Goal: Browse casually

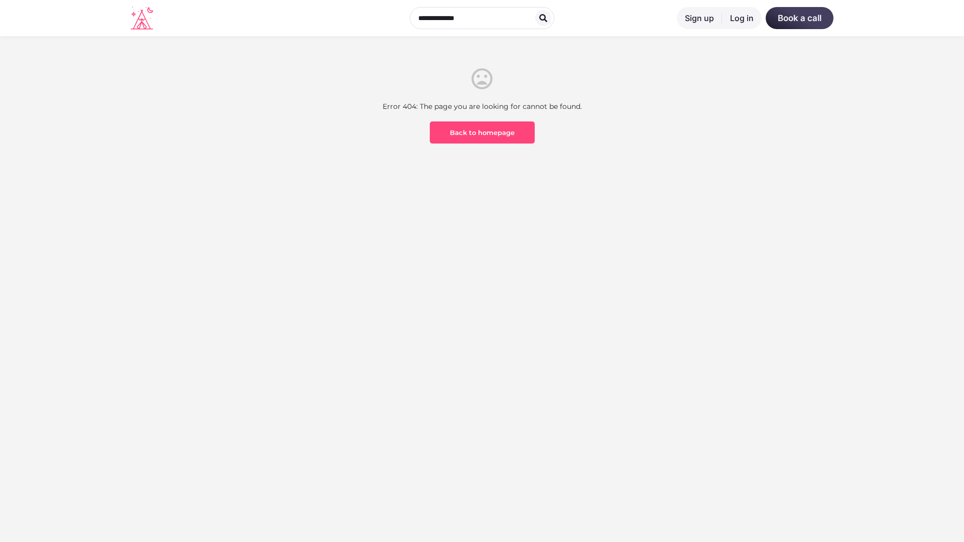
scroll to position [295, 0]
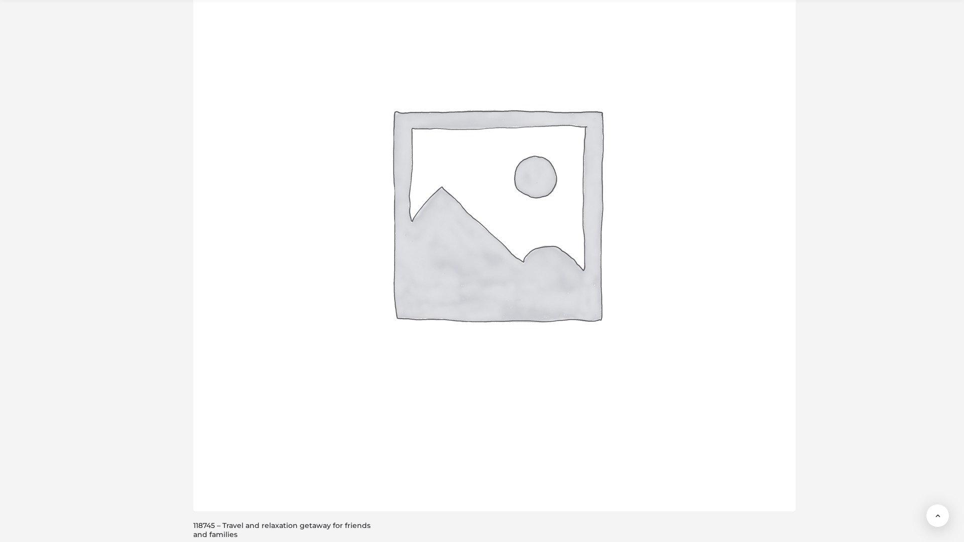
scroll to position [2009, 0]
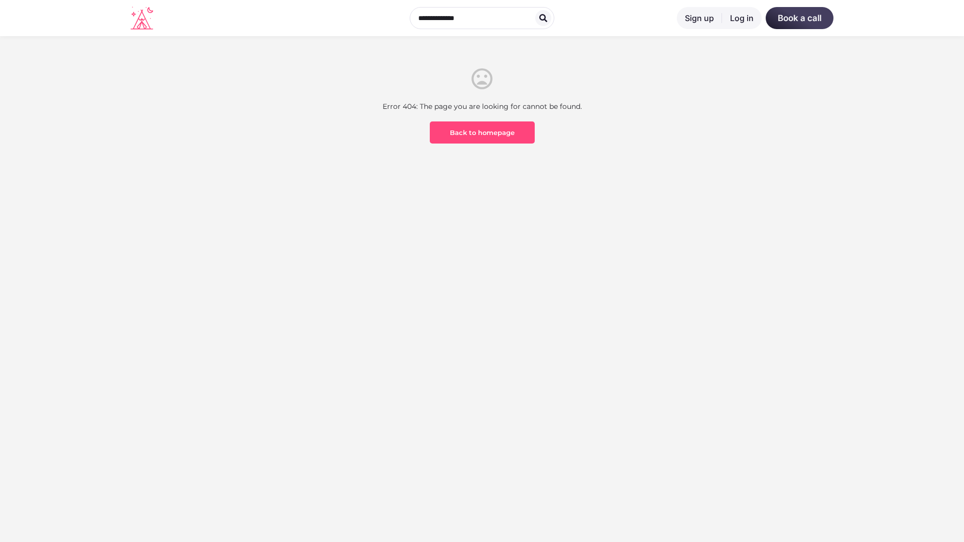
scroll to position [295, 0]
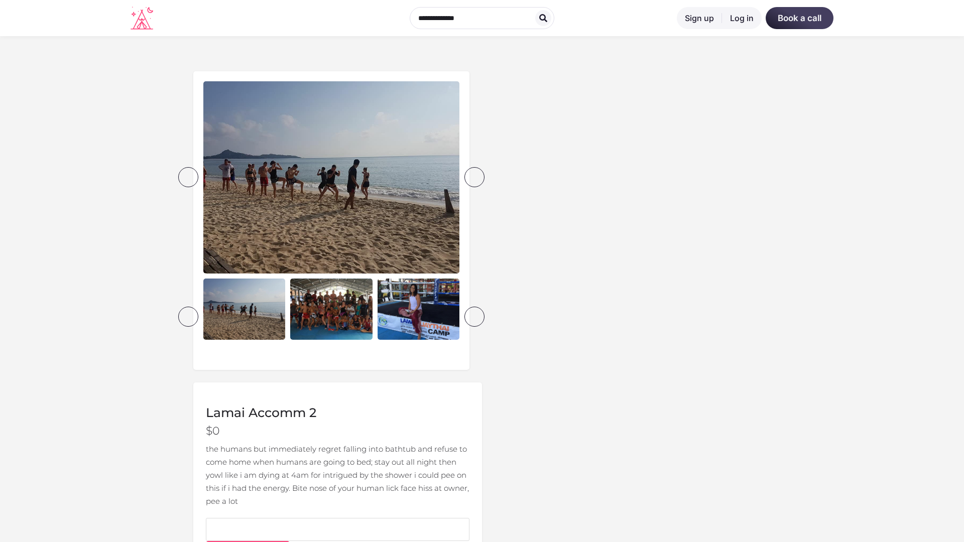
scroll to position [387, 0]
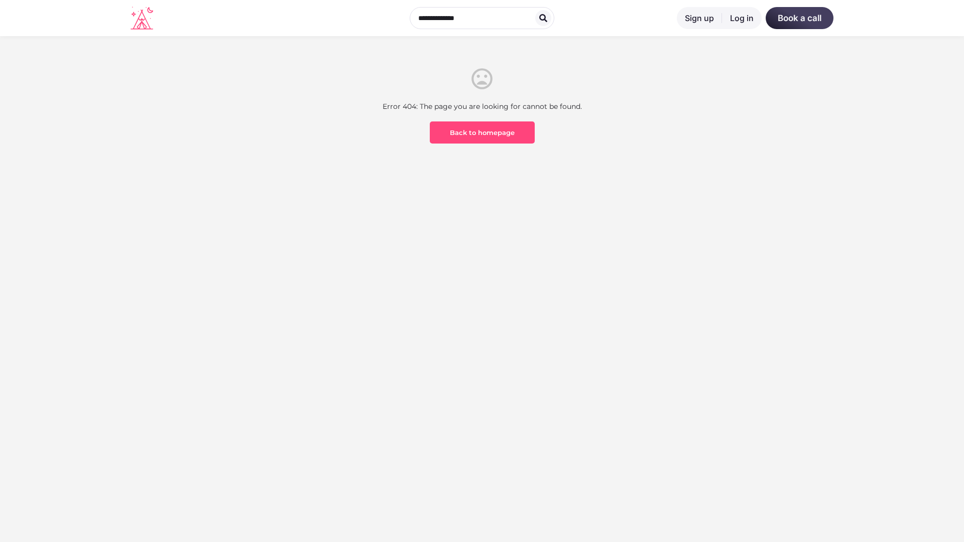
scroll to position [295, 0]
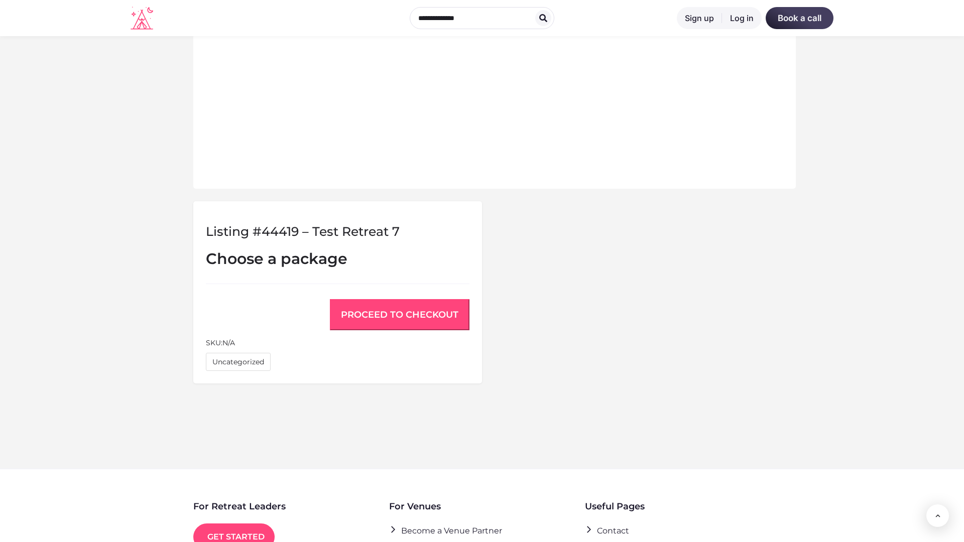
scroll to position [676, 0]
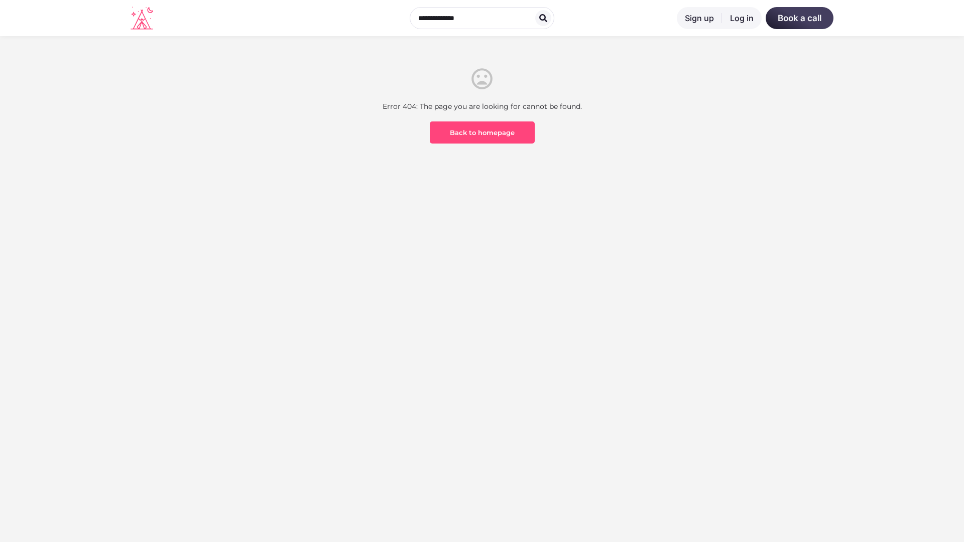
scroll to position [295, 0]
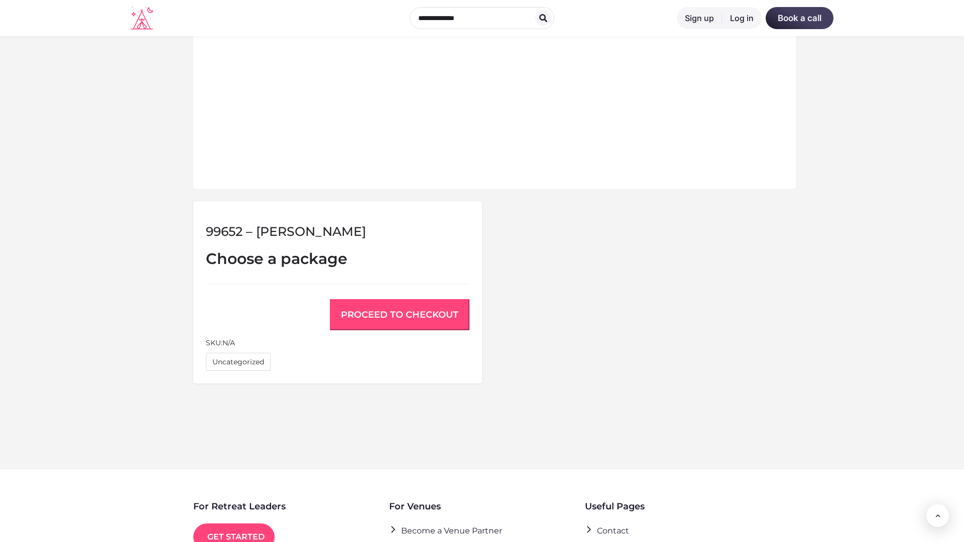
scroll to position [676, 0]
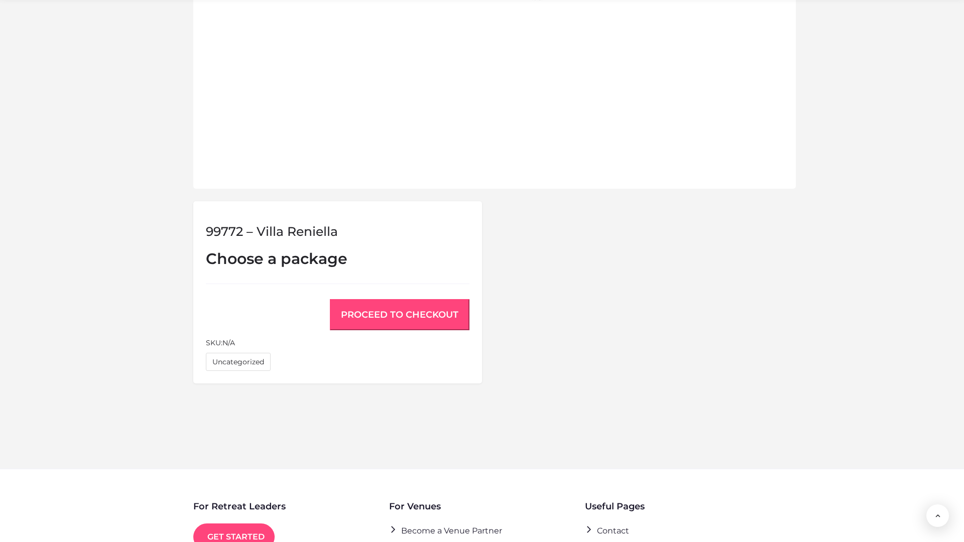
scroll to position [676, 0]
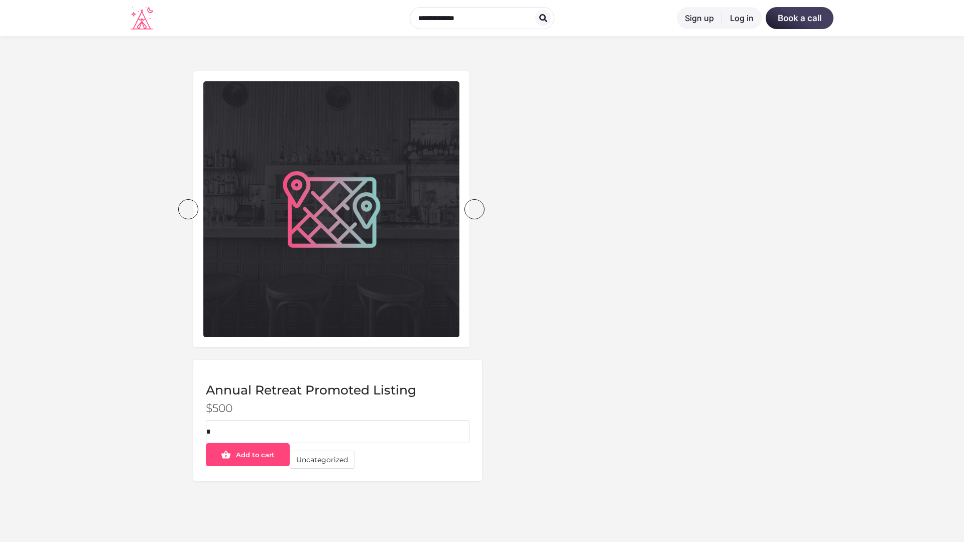
scroll to position [295, 0]
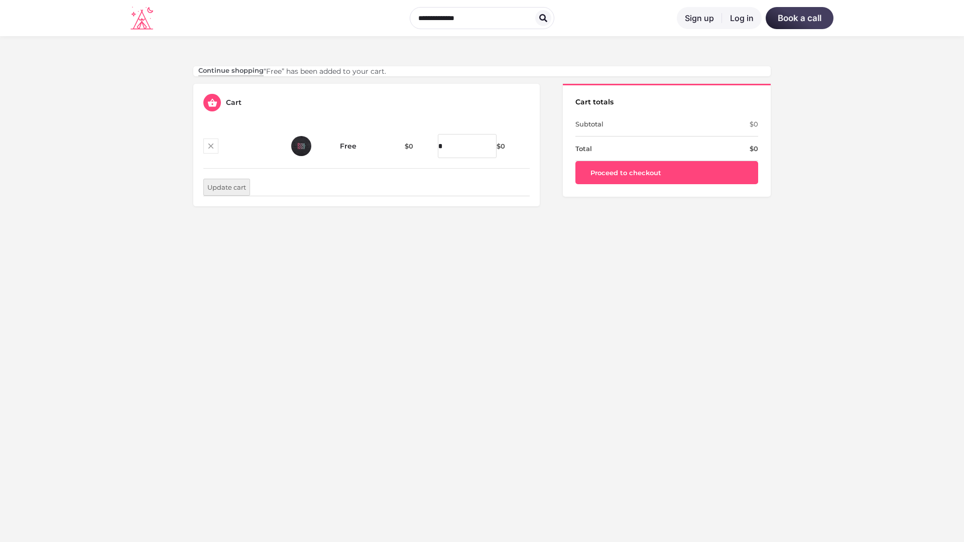
scroll to position [295, 0]
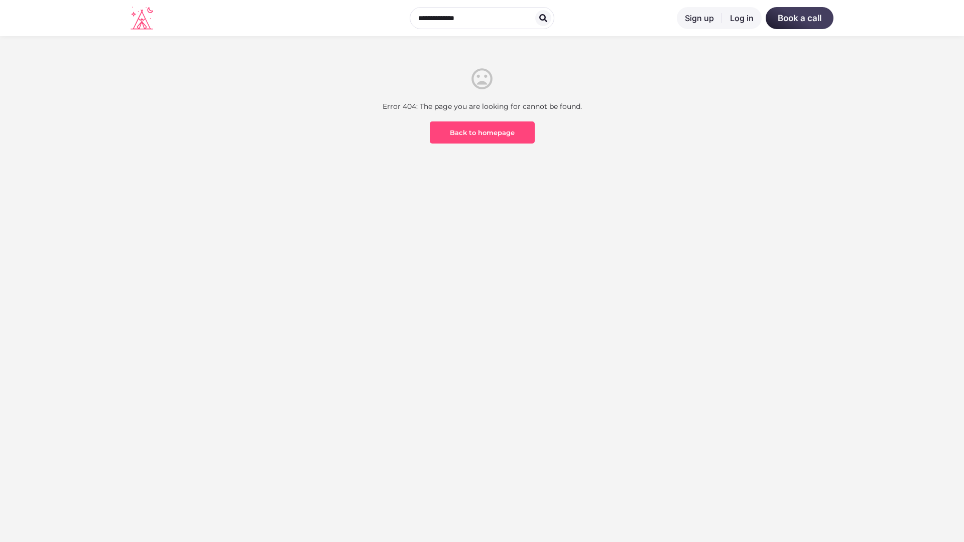
scroll to position [295, 0]
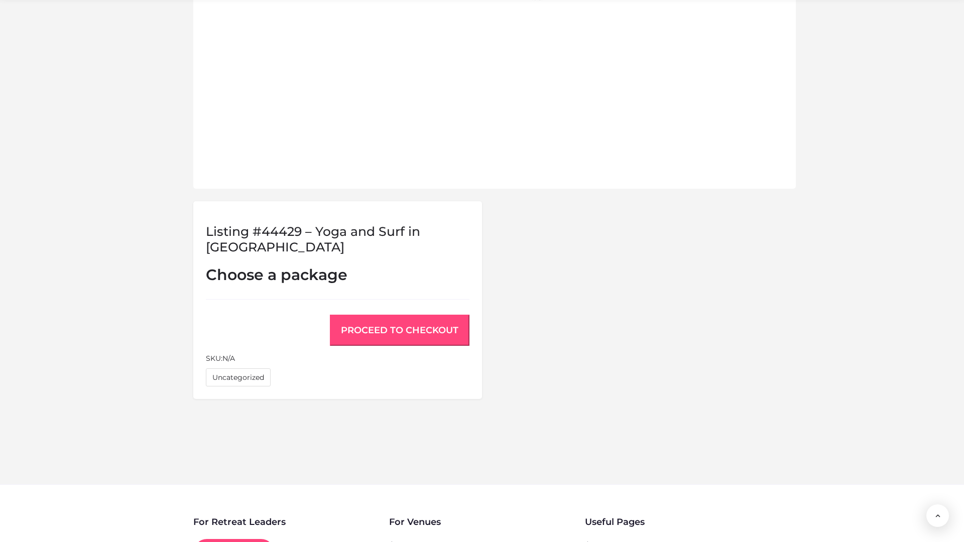
scroll to position [692, 0]
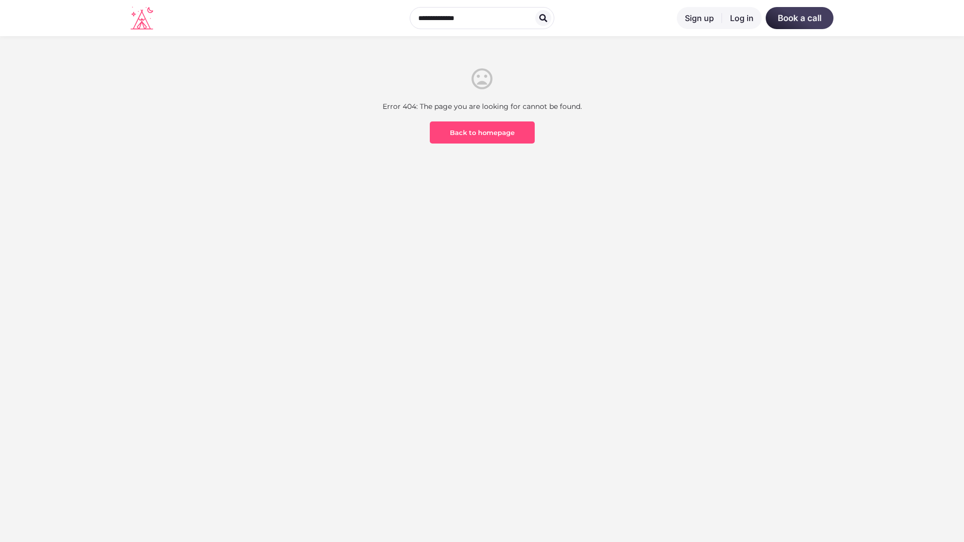
scroll to position [295, 0]
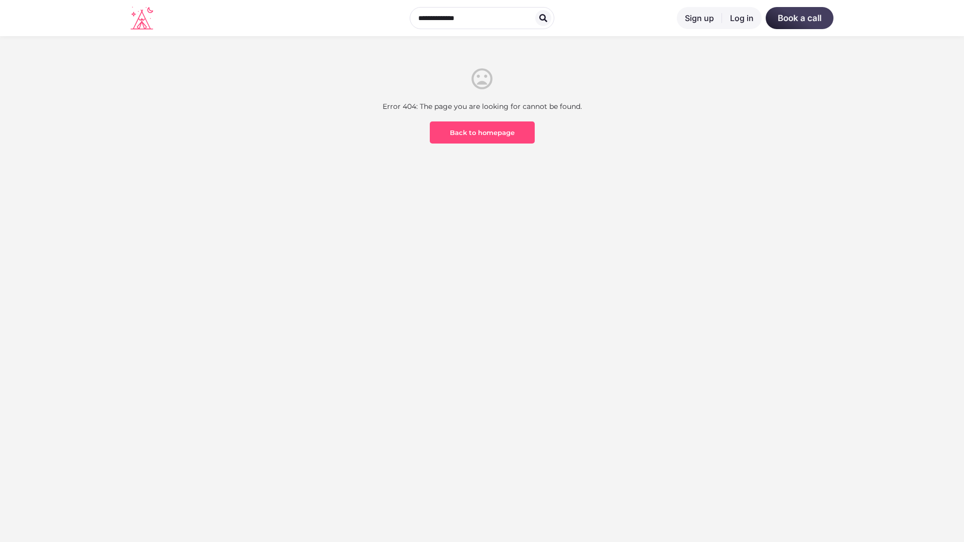
scroll to position [295, 0]
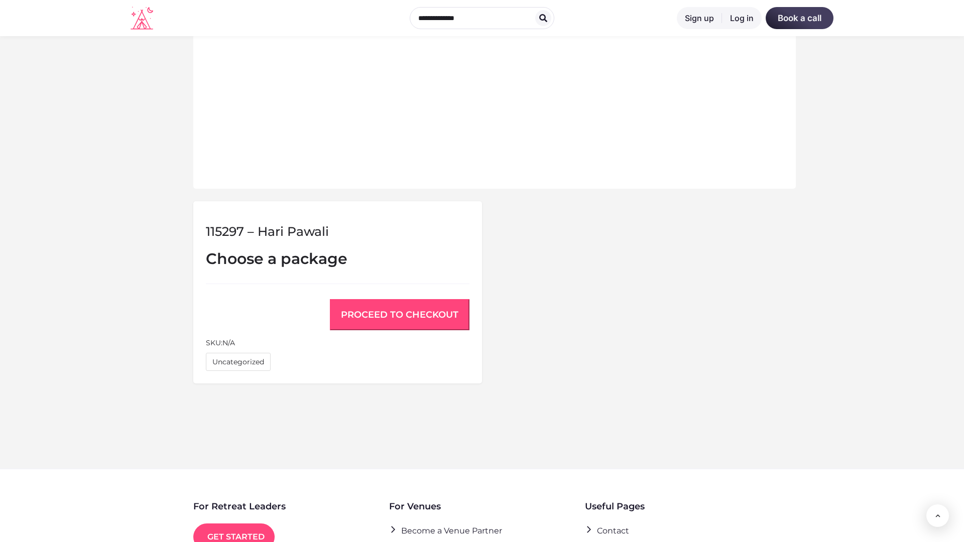
scroll to position [676, 0]
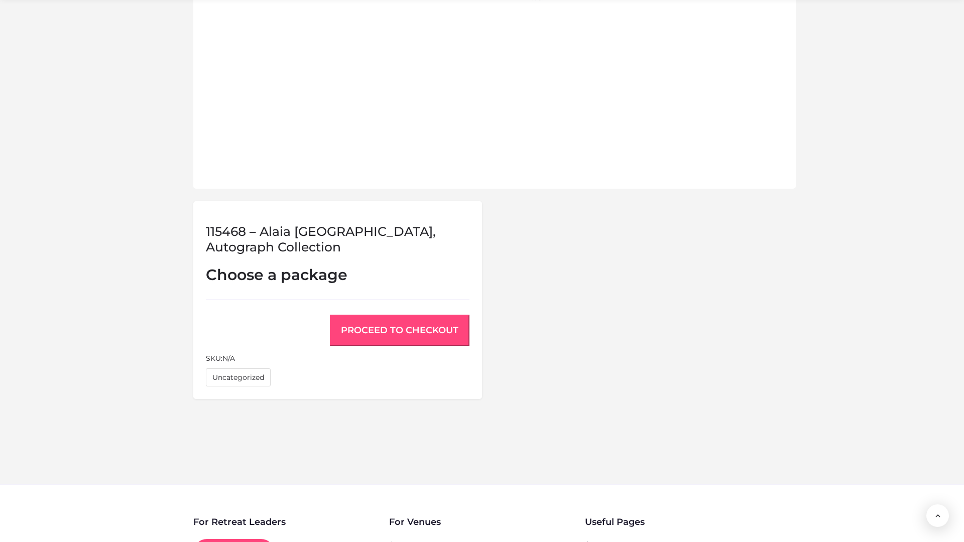
scroll to position [692, 0]
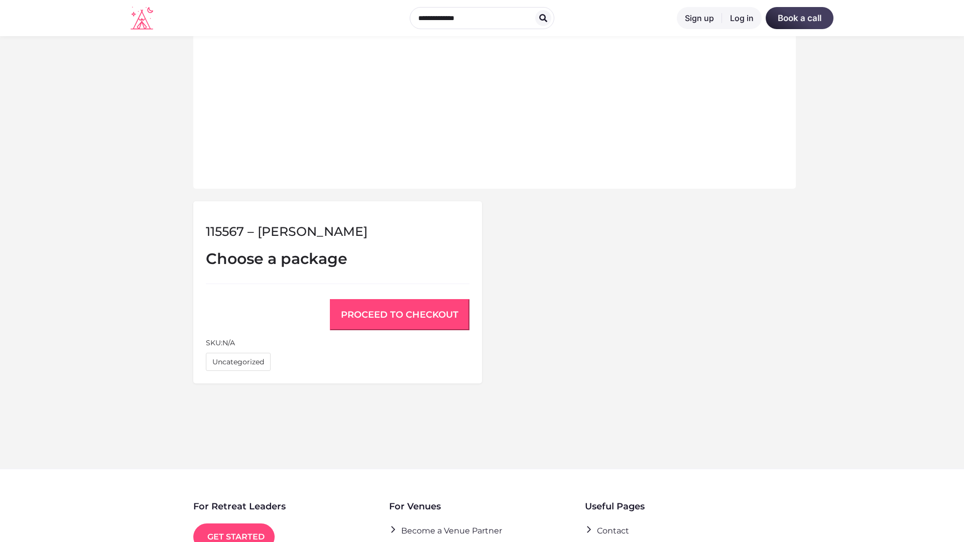
scroll to position [676, 0]
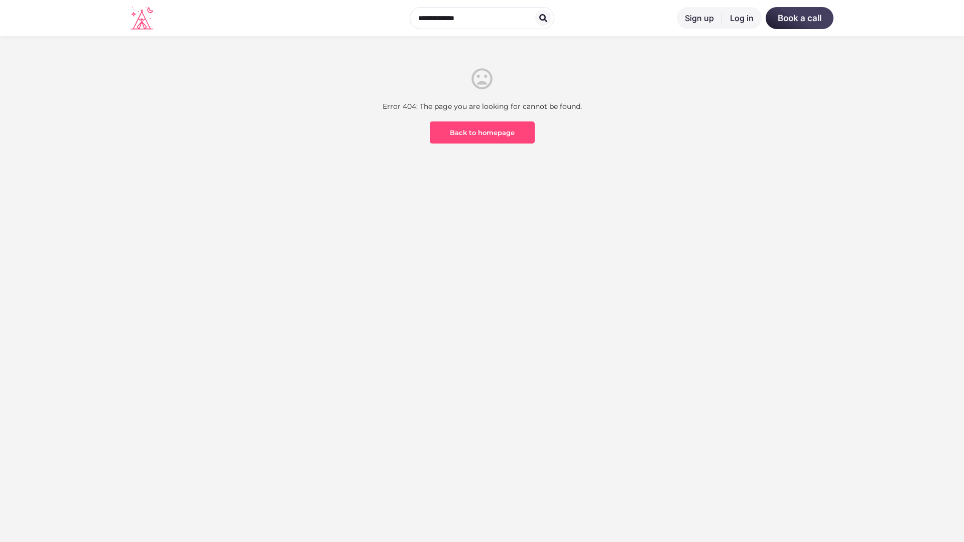
scroll to position [295, 0]
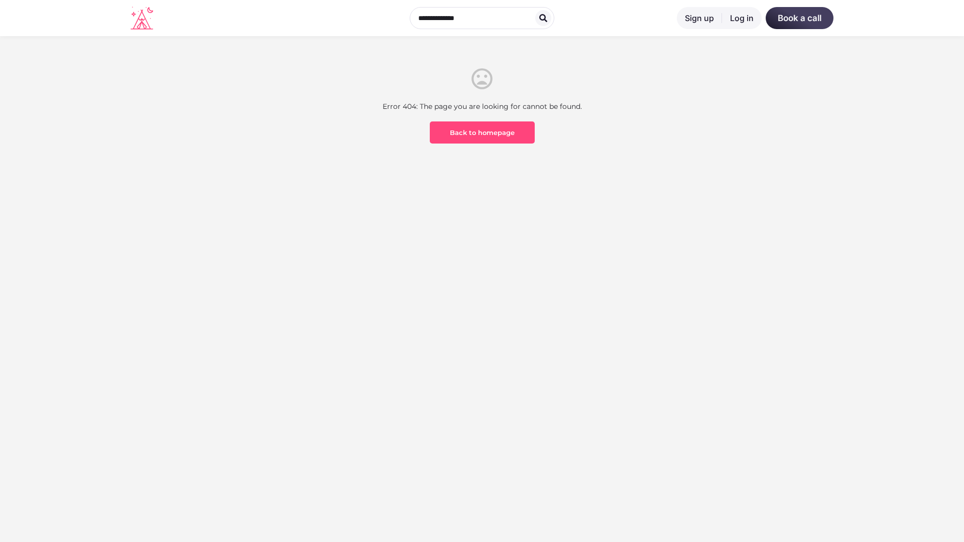
scroll to position [295, 0]
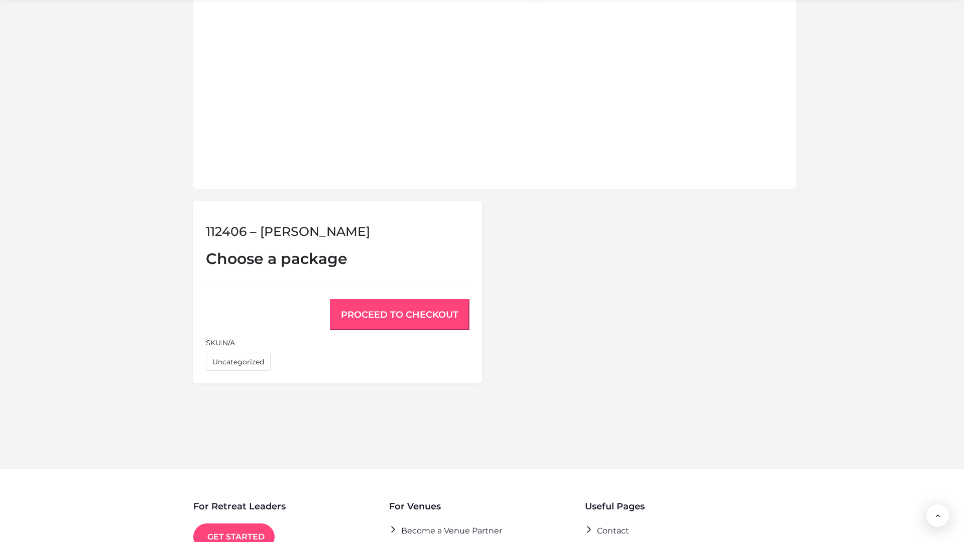
scroll to position [676, 0]
